Goal: Browse casually

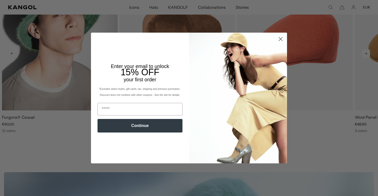
scroll to position [253, 0]
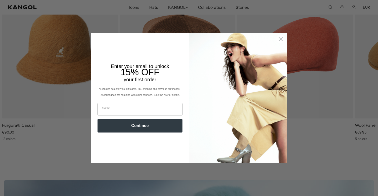
click at [281, 38] on circle "Close dialog" at bounding box center [280, 39] width 8 height 8
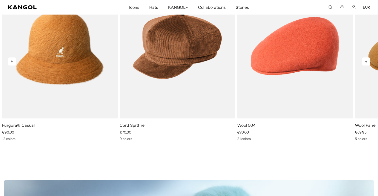
scroll to position [0, 0]
click at [364, 62] on icon at bounding box center [366, 62] width 8 height 8
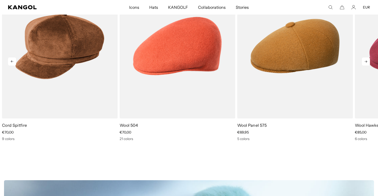
click at [364, 62] on icon at bounding box center [366, 62] width 8 height 8
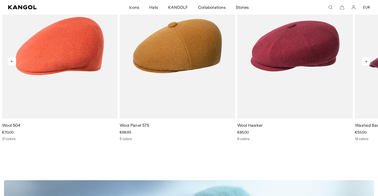
click at [364, 62] on icon at bounding box center [366, 62] width 8 height 8
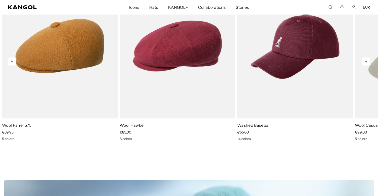
click at [364, 62] on icon at bounding box center [366, 62] width 8 height 8
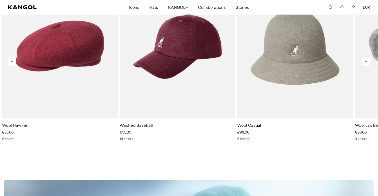
click at [364, 62] on icon at bounding box center [366, 62] width 8 height 8
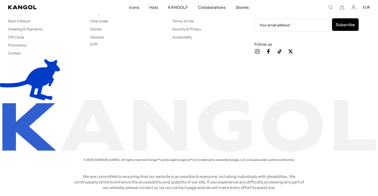
scroll to position [0, 103]
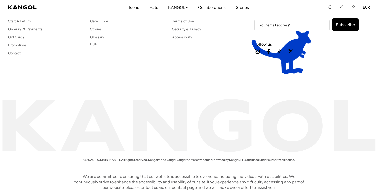
scroll to position [0, 103]
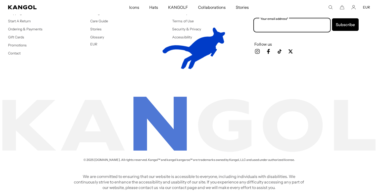
click at [321, 21] on input "Your email address*" at bounding box center [291, 25] width 75 height 13
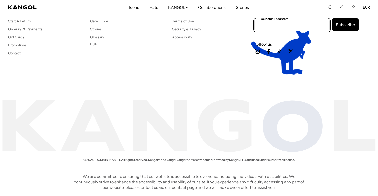
scroll to position [0, 103]
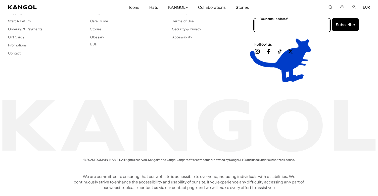
click at [321, 21] on input "Your email address*" at bounding box center [291, 25] width 75 height 13
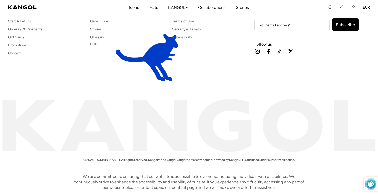
scroll to position [0, 103]
